Goal: Find specific page/section: Find specific page/section

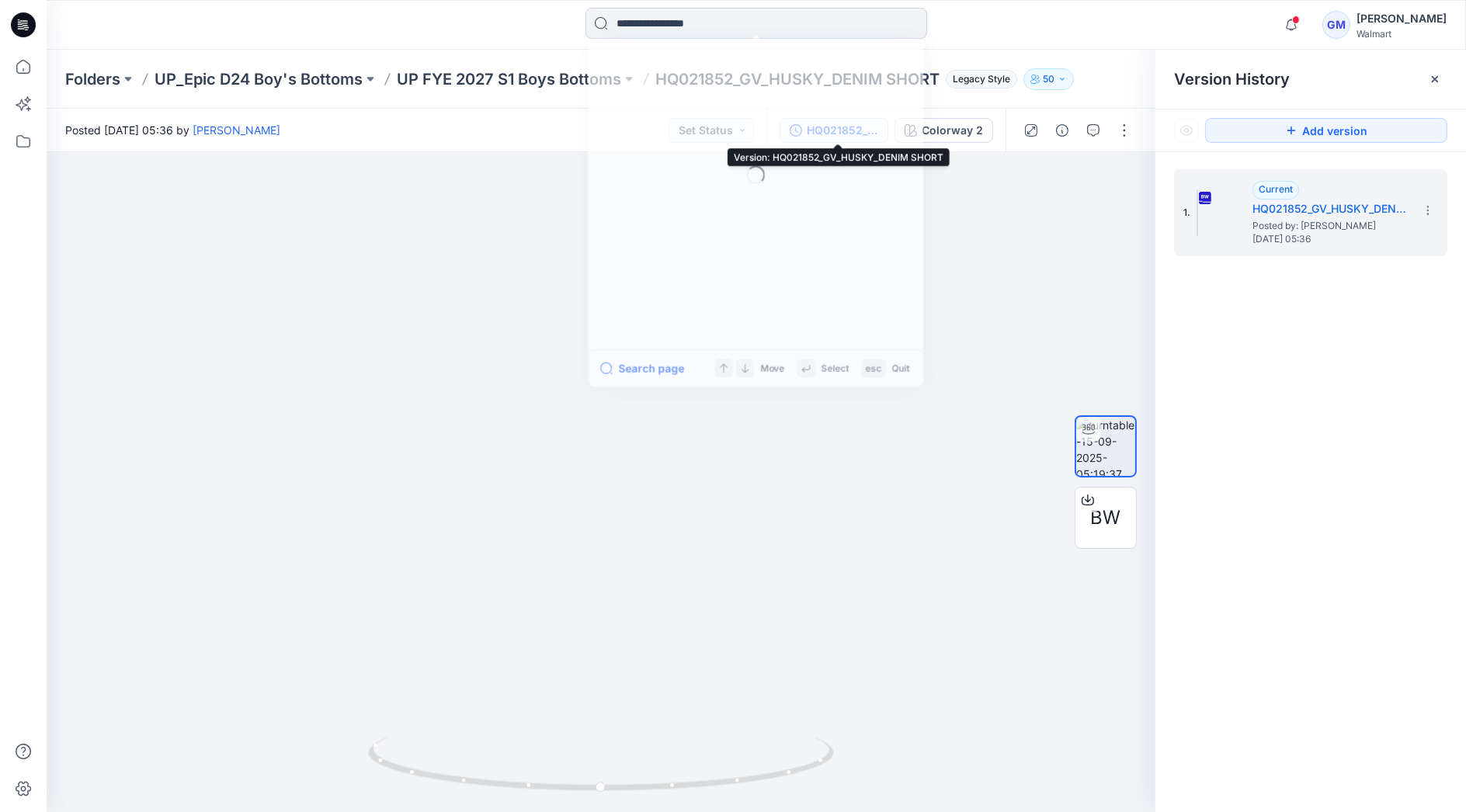
click at [730, 24] on input at bounding box center [757, 22] width 342 height 31
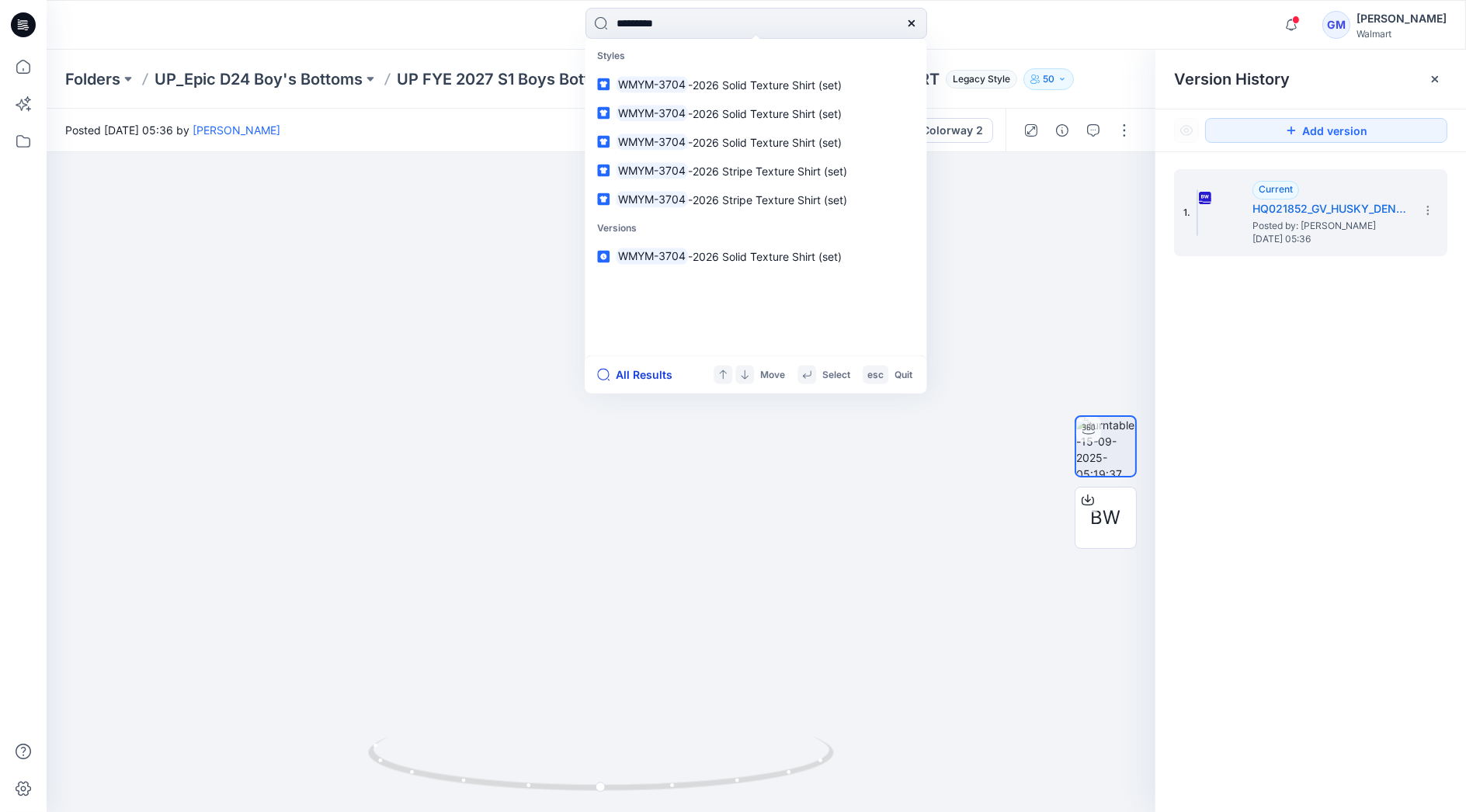
type input "*********"
click at [659, 368] on button "All Results" at bounding box center [640, 374] width 86 height 19
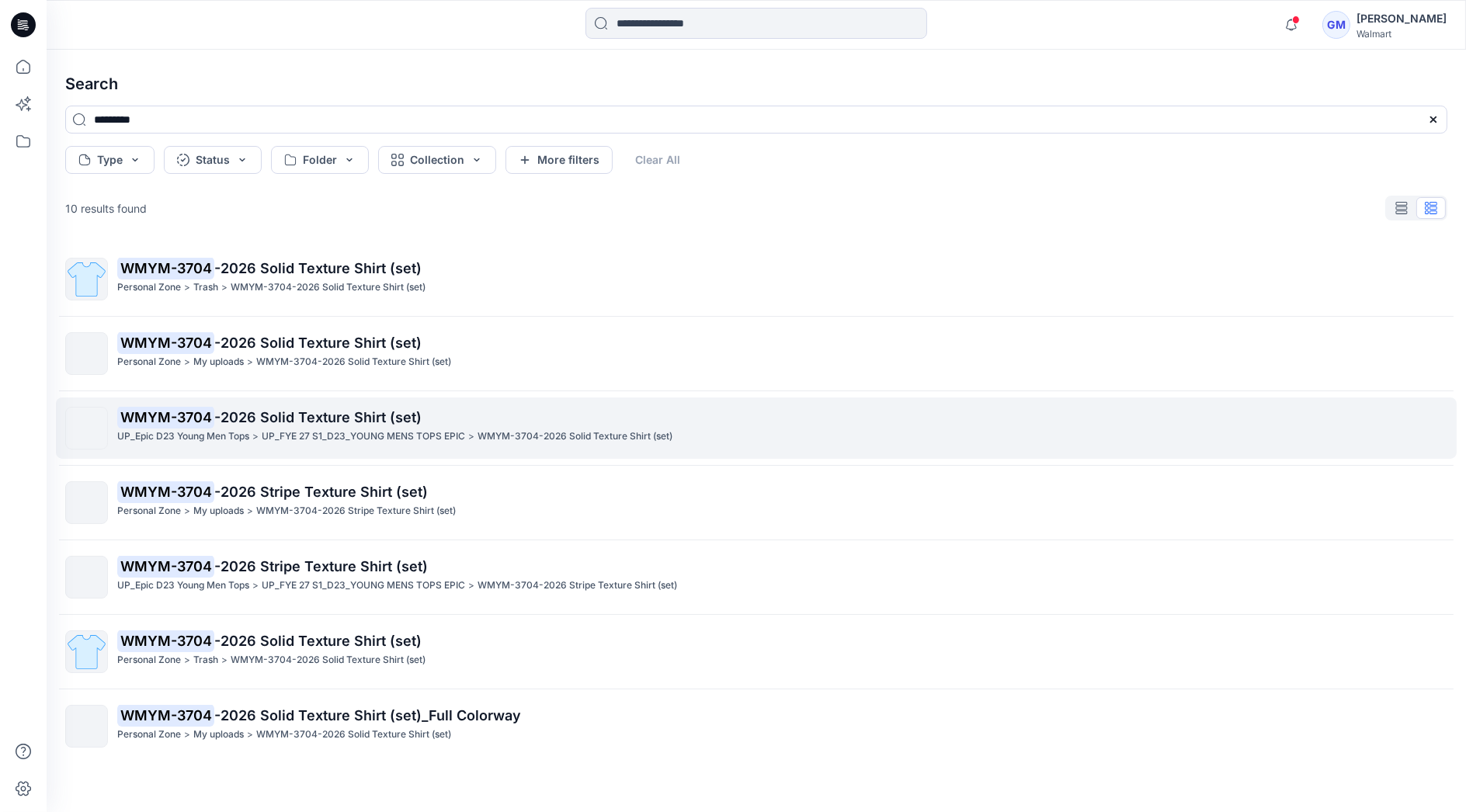
click at [312, 429] on p "UP_FYE 27 S1_D23_YOUNG MENS TOPS EPIC" at bounding box center [363, 437] width 204 height 17
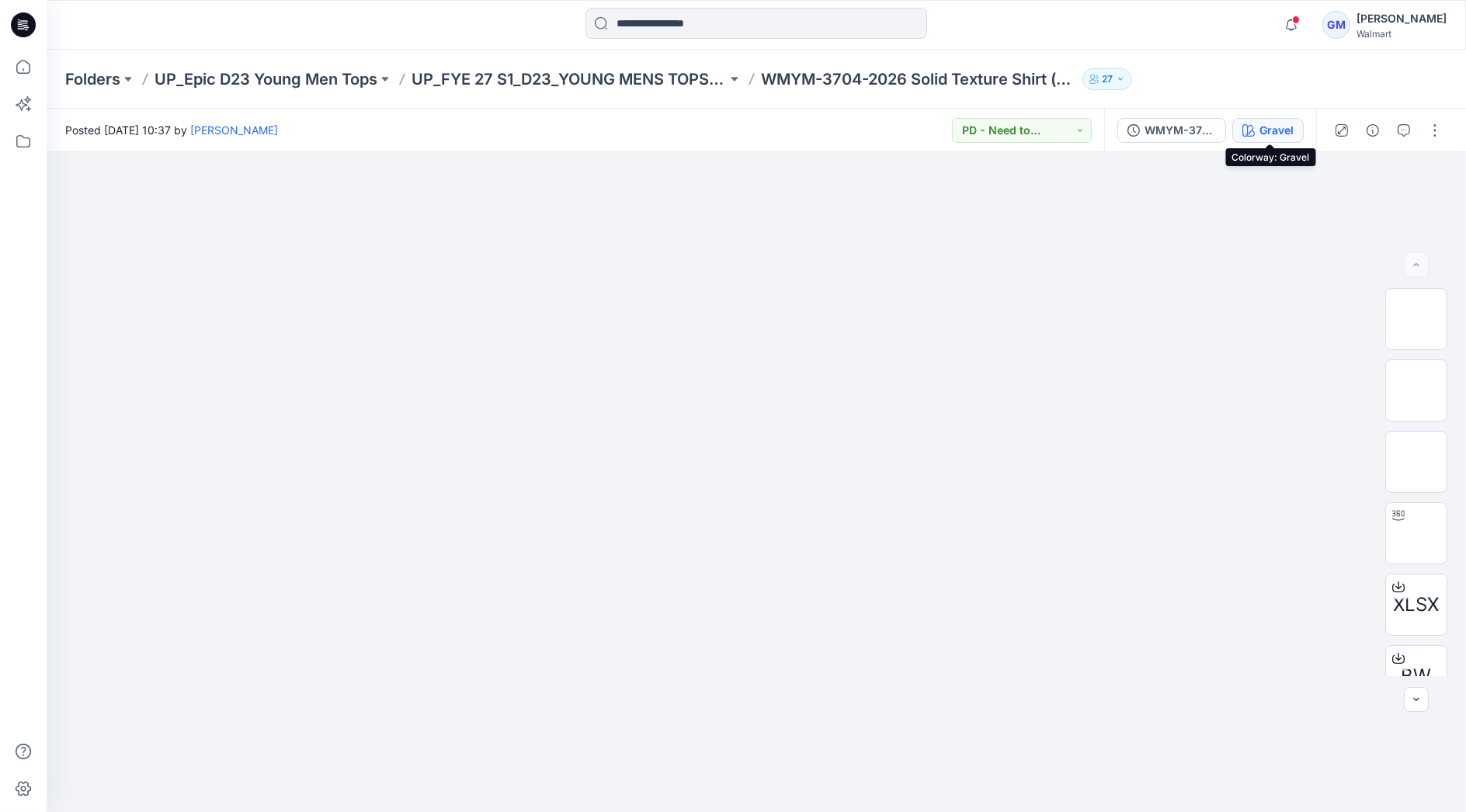
click at [1286, 136] on div "Gravel" at bounding box center [1276, 130] width 34 height 17
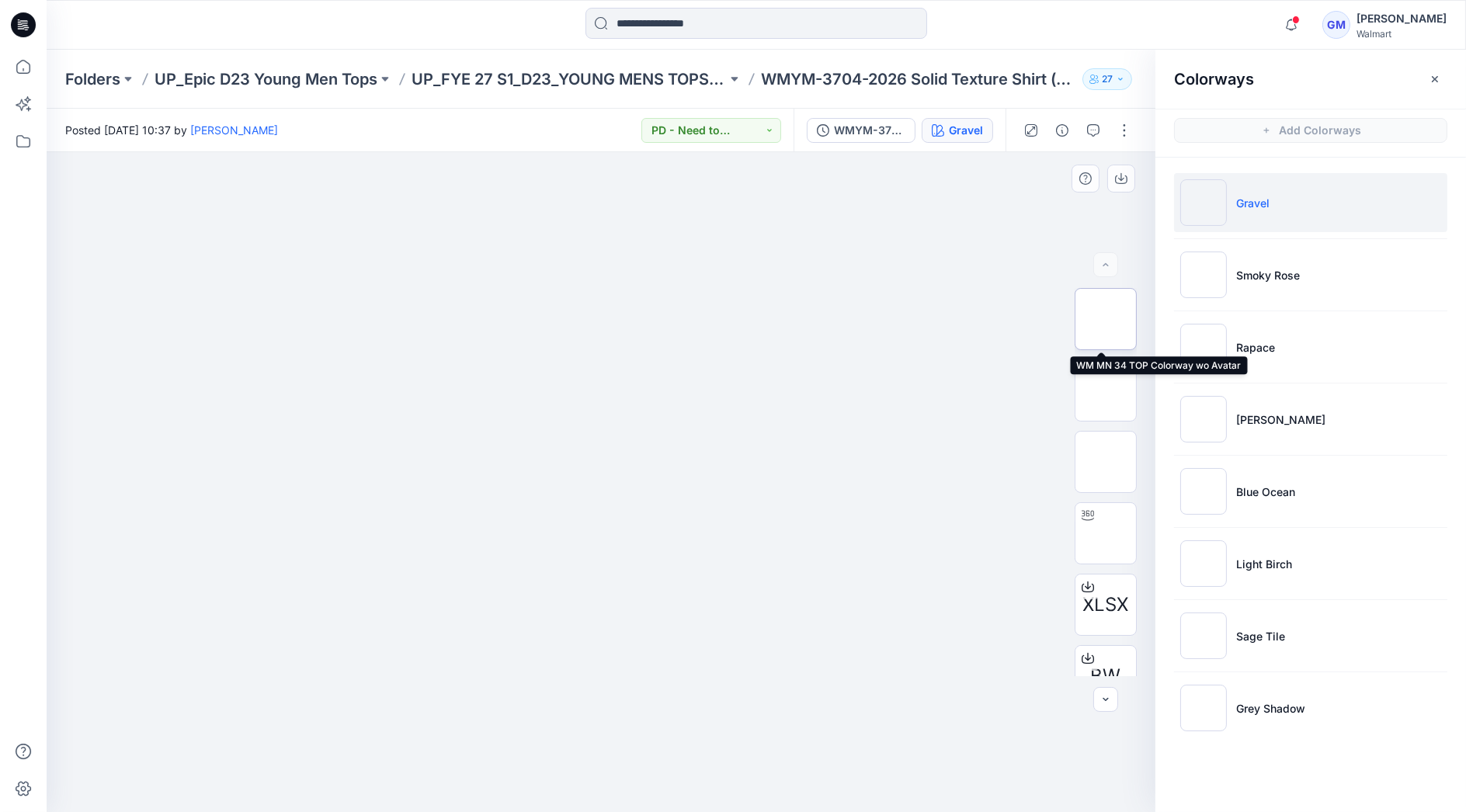
click at [1106, 319] on img at bounding box center [1106, 319] width 0 height 0
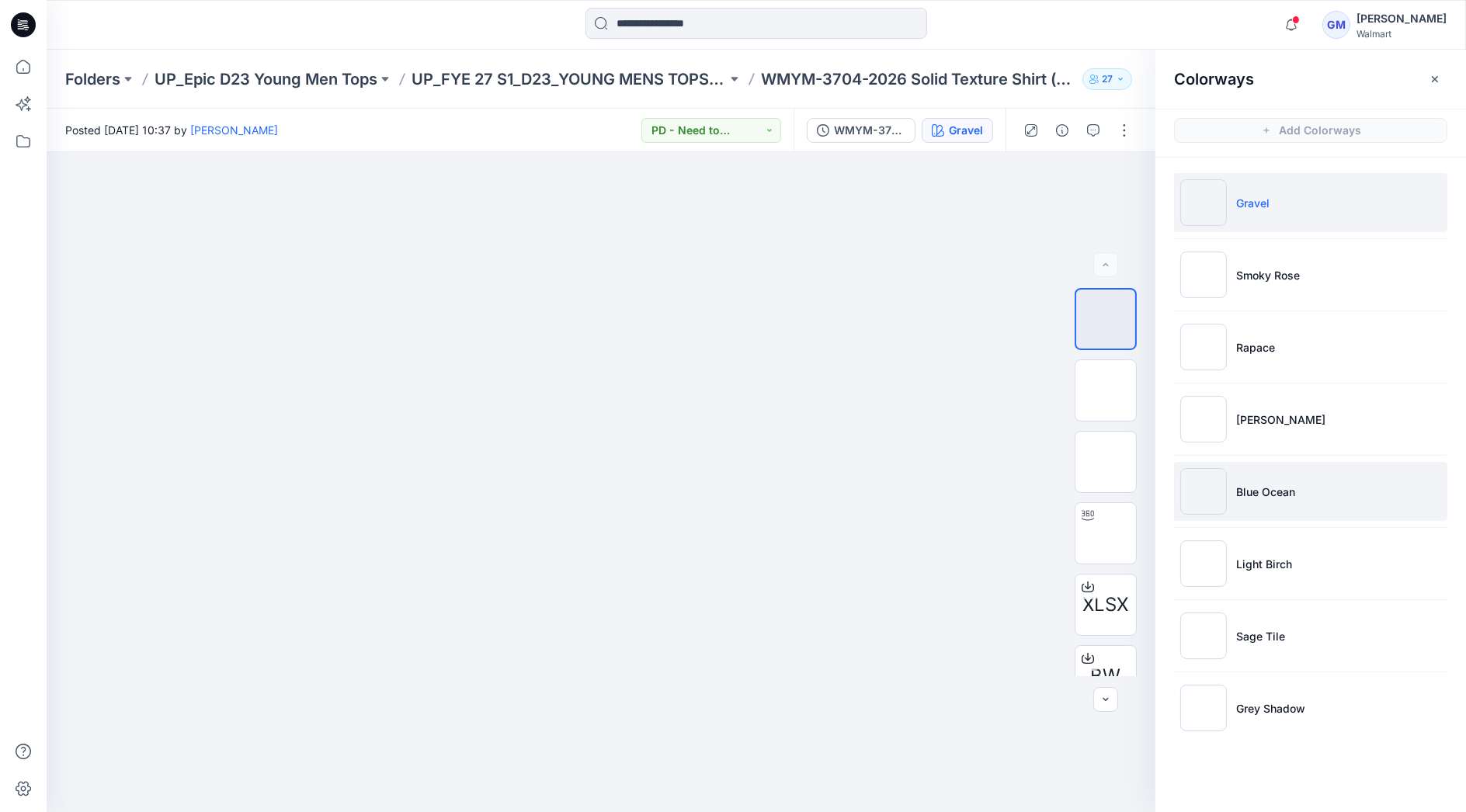
click at [1251, 480] on li "Blue Ocean" at bounding box center [1311, 491] width 273 height 59
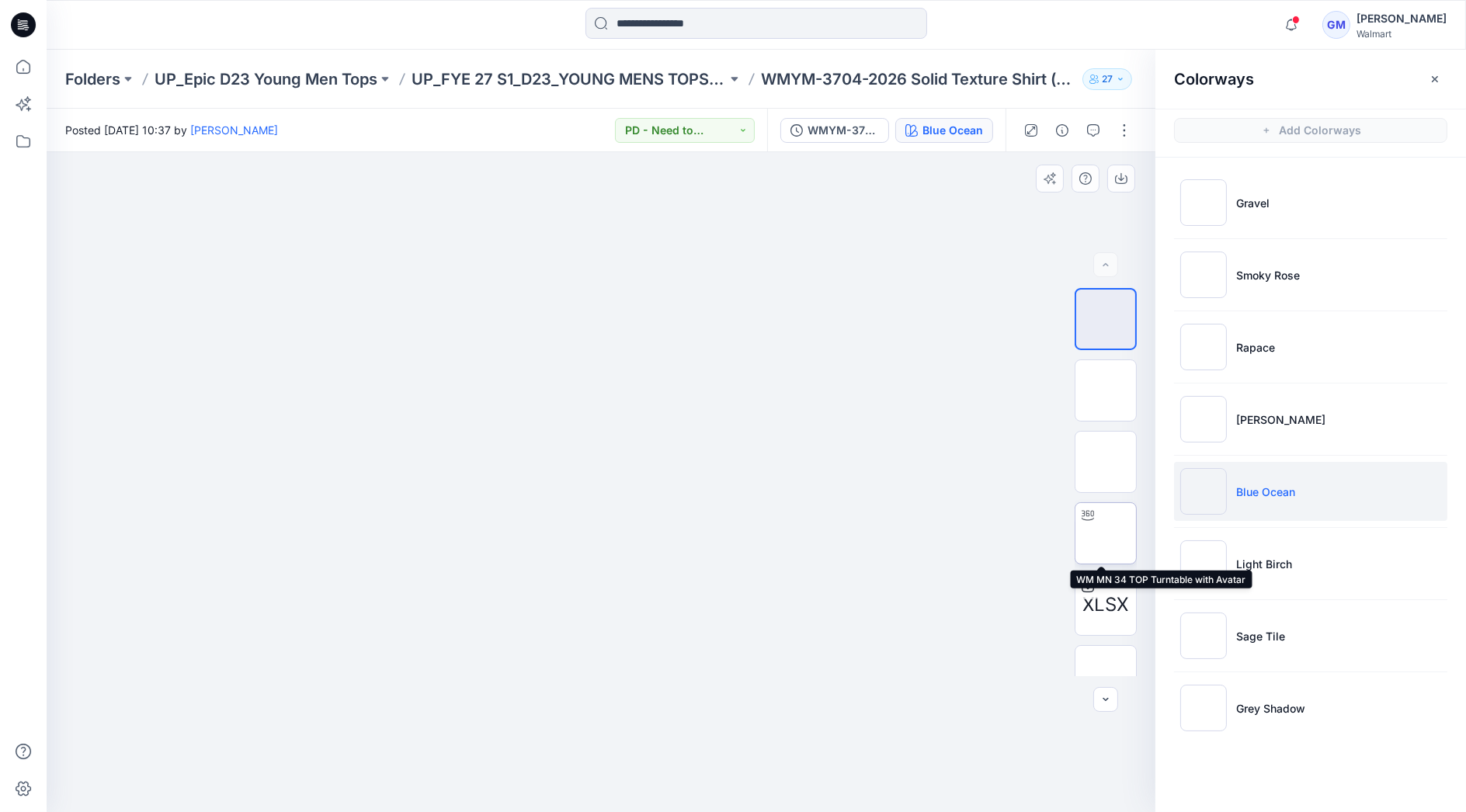
click at [1106, 533] on img at bounding box center [1106, 533] width 0 height 0
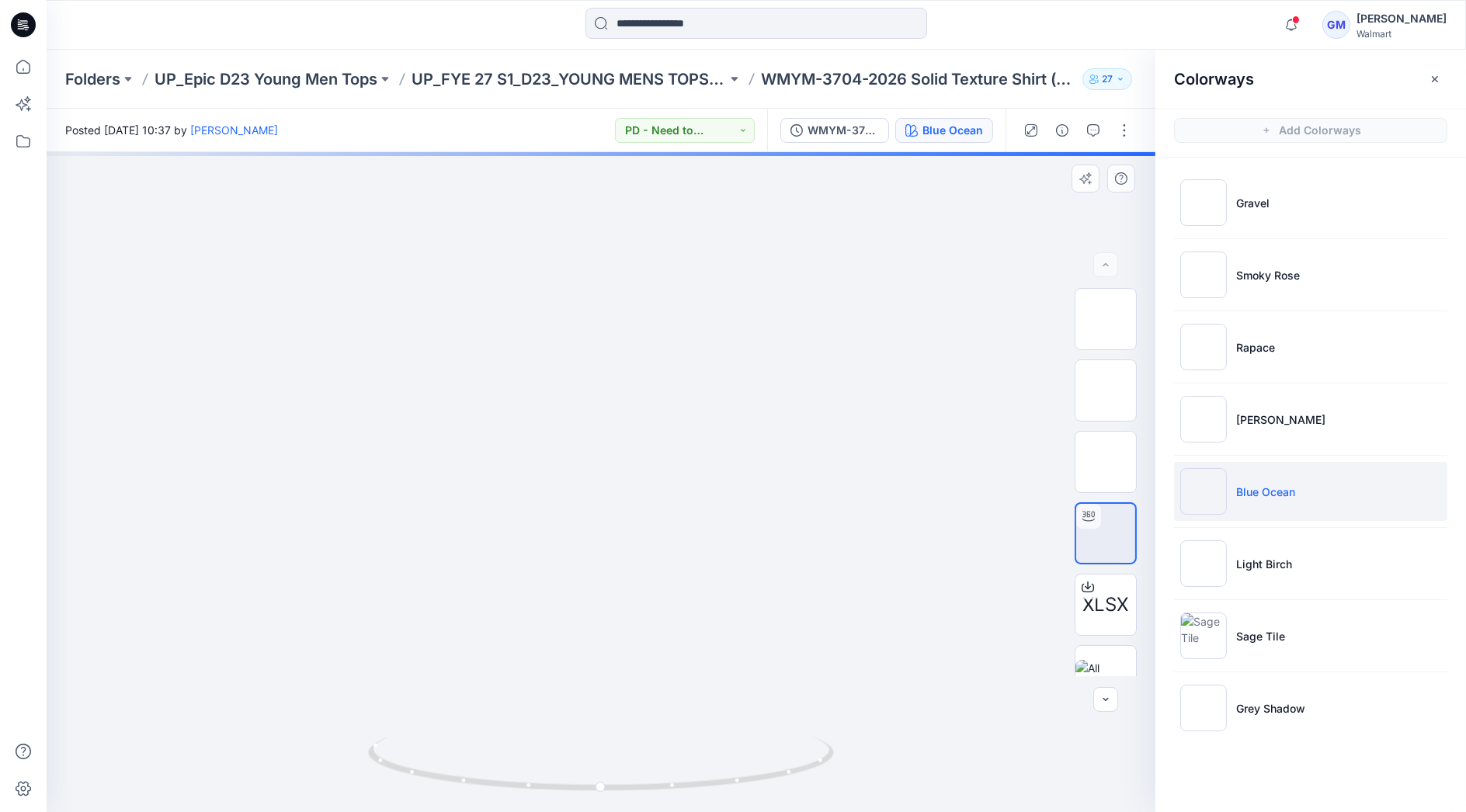
drag, startPoint x: 591, startPoint y: 441, endPoint x: 558, endPoint y: 635, distance: 196.8
click at [558, 33] on img at bounding box center [568, 33] width 1307 height 0
